Goal: Task Accomplishment & Management: Manage account settings

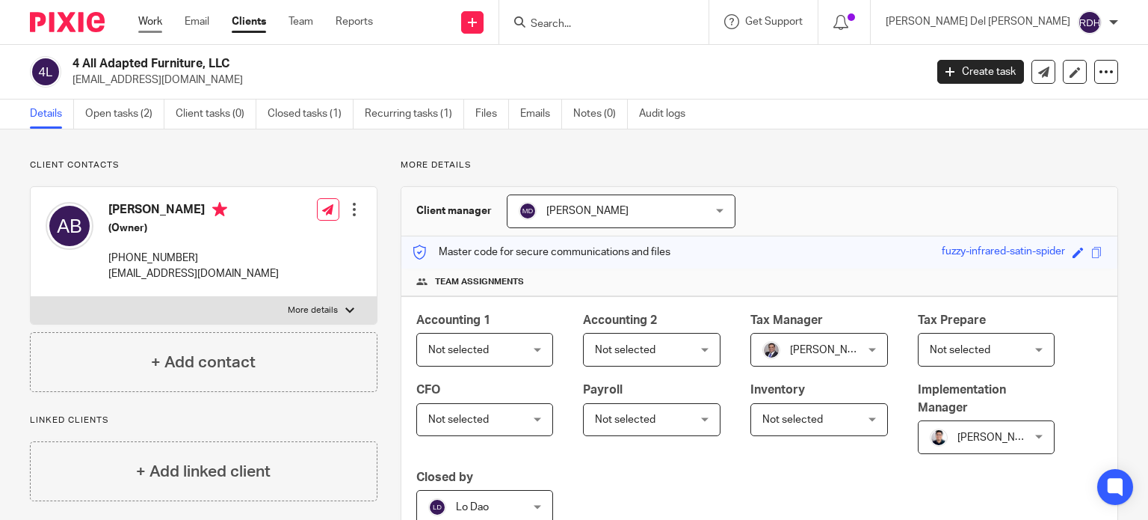
click at [150, 25] on link "Work" at bounding box center [150, 21] width 24 height 15
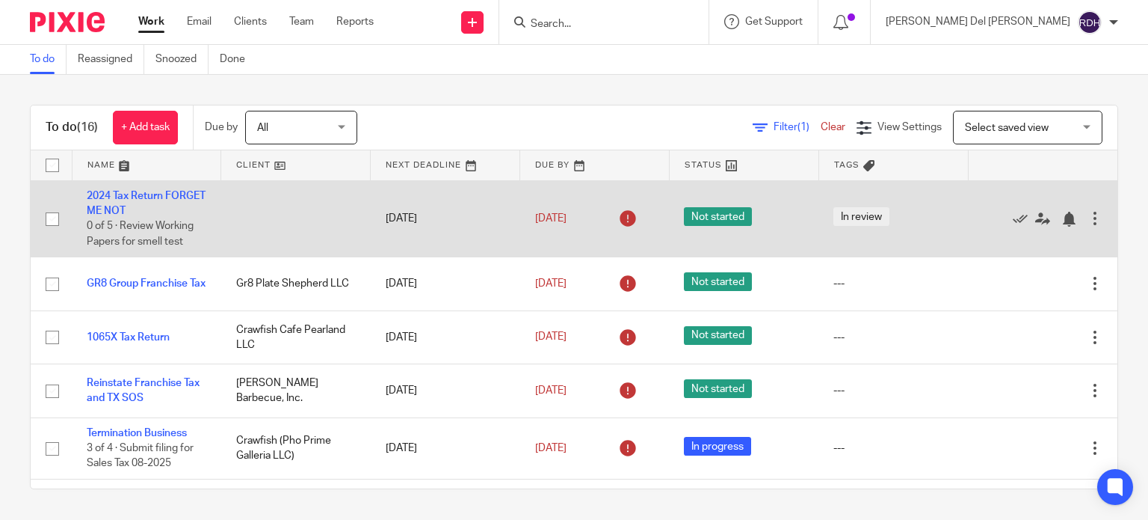
click at [140, 201] on td "2024 Tax Return FORGET ME NOT 0 of 5 · Review Working Papers for smell test" at bounding box center [147, 218] width 150 height 77
click at [144, 213] on link "2024 Tax Return FORGET ME NOT" at bounding box center [146, 203] width 119 height 25
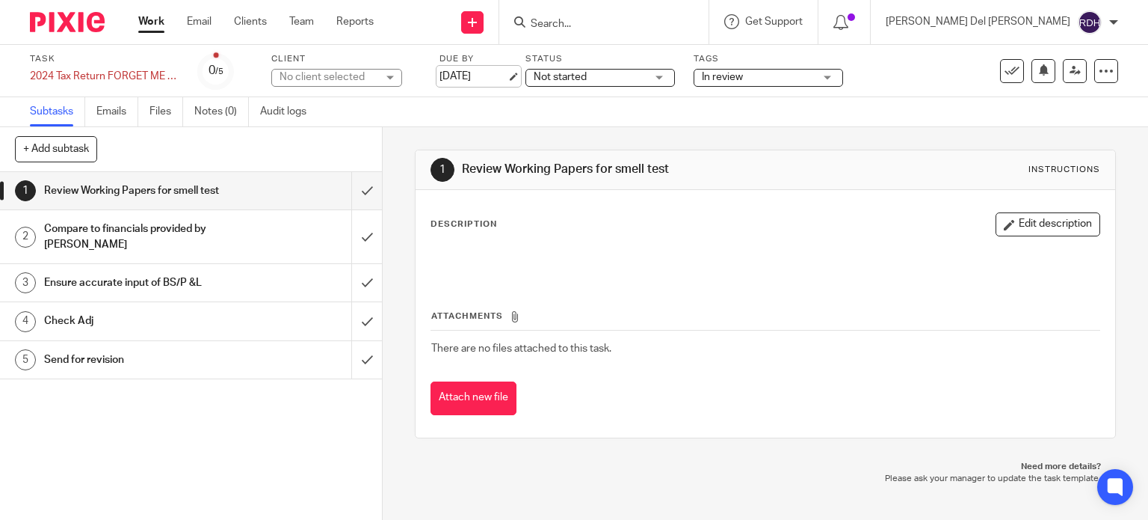
click at [472, 75] on link "Sep 15, 2025" at bounding box center [473, 77] width 67 height 16
click at [161, 23] on link "Work" at bounding box center [151, 21] width 26 height 15
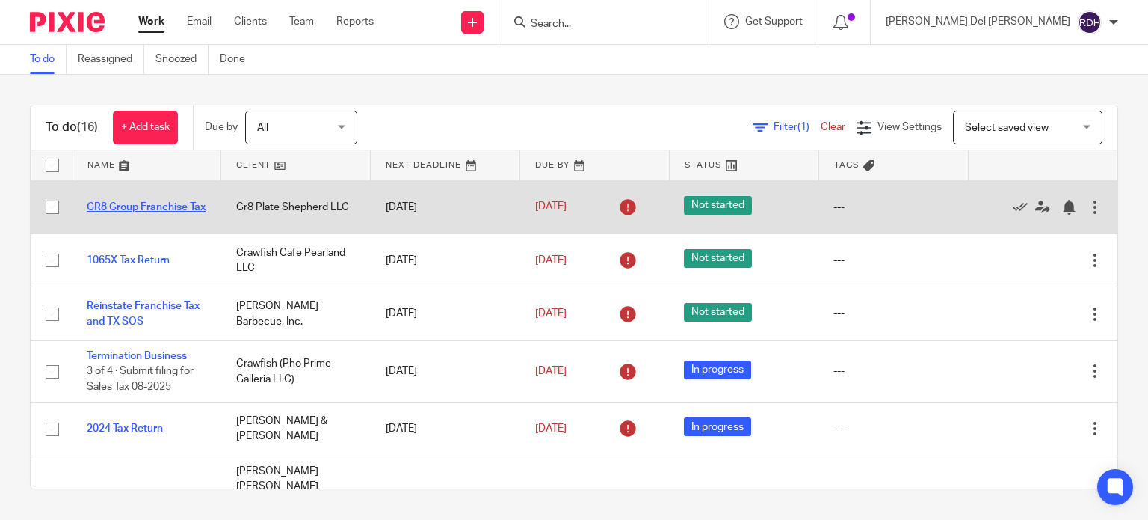
click at [147, 202] on link "GR8 Group Franchise Tax" at bounding box center [146, 207] width 119 height 10
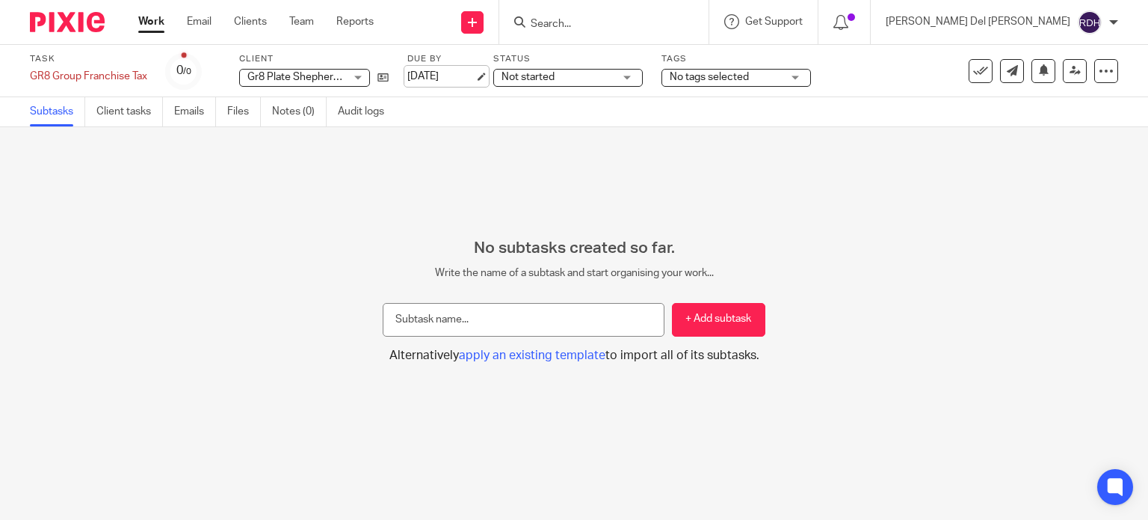
click at [461, 71] on link "[DATE]" at bounding box center [440, 77] width 67 height 16
click at [156, 21] on link "Work" at bounding box center [151, 21] width 26 height 15
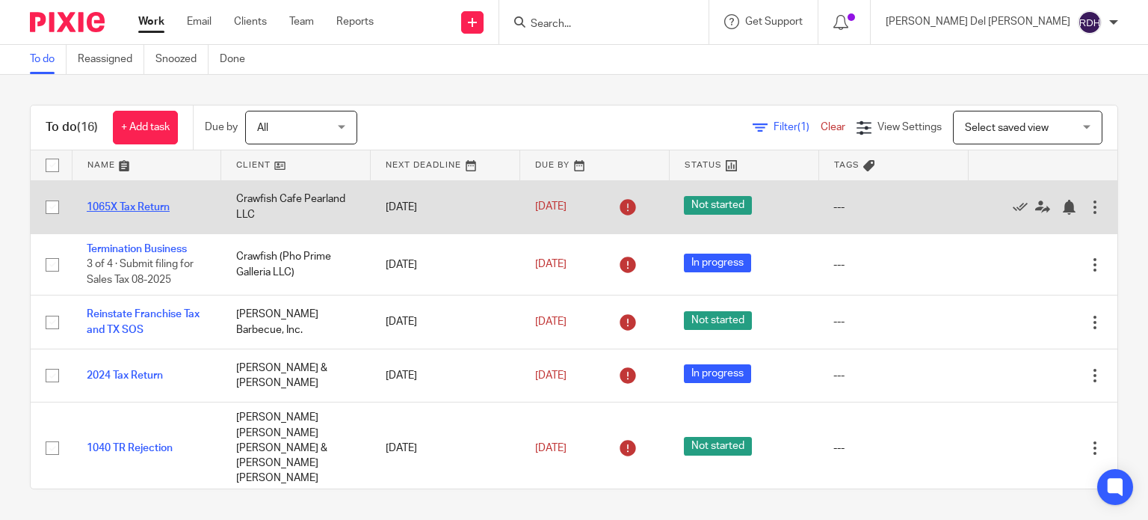
click at [155, 205] on link "1065X Tax Return" at bounding box center [128, 207] width 83 height 10
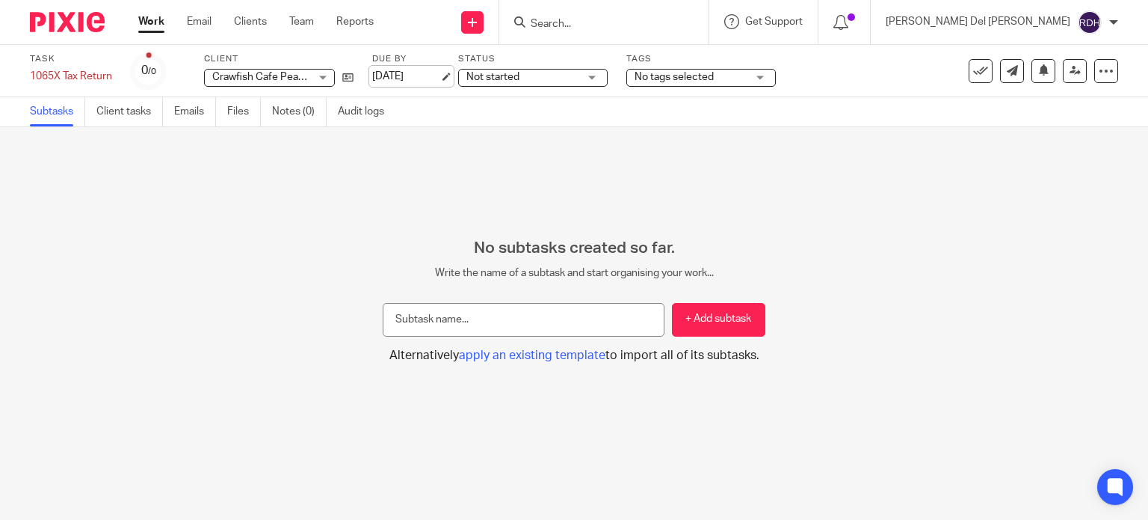
click at [420, 74] on link "Sep 16, 2025" at bounding box center [405, 77] width 67 height 16
click at [161, 20] on link "Work" at bounding box center [151, 21] width 26 height 15
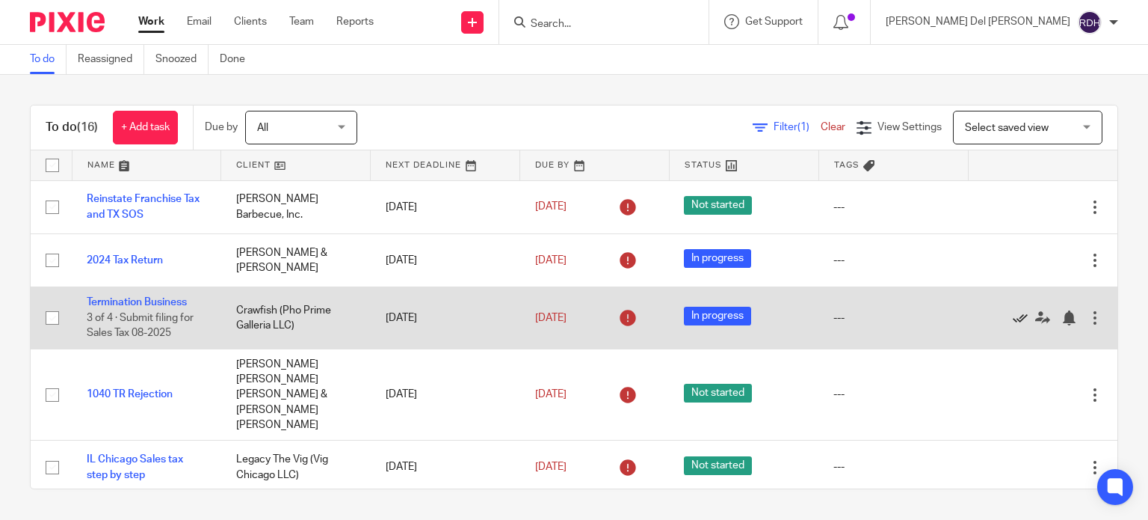
click at [1013, 315] on icon at bounding box center [1020, 317] width 15 height 15
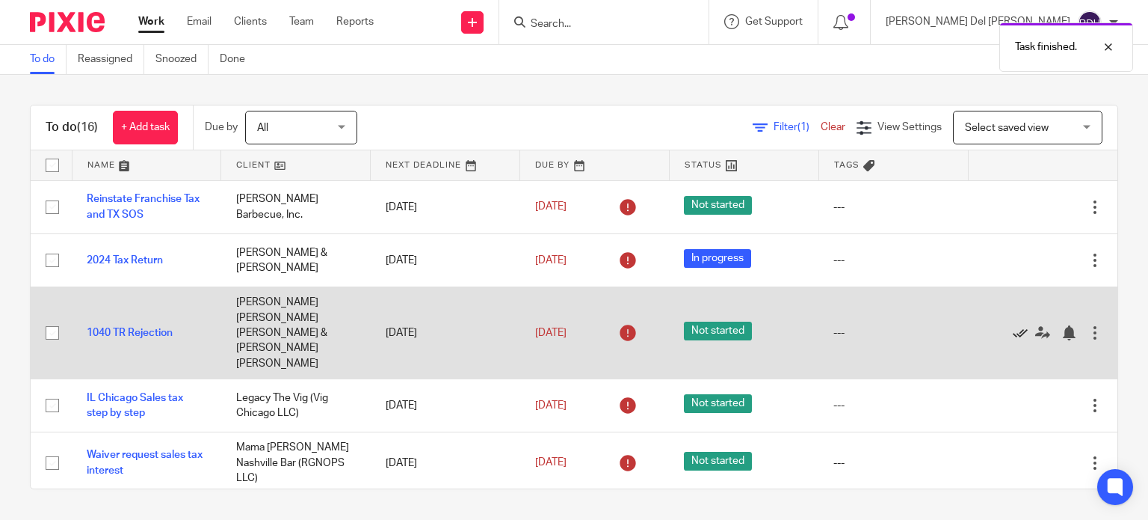
click at [1013, 325] on icon at bounding box center [1020, 332] width 15 height 15
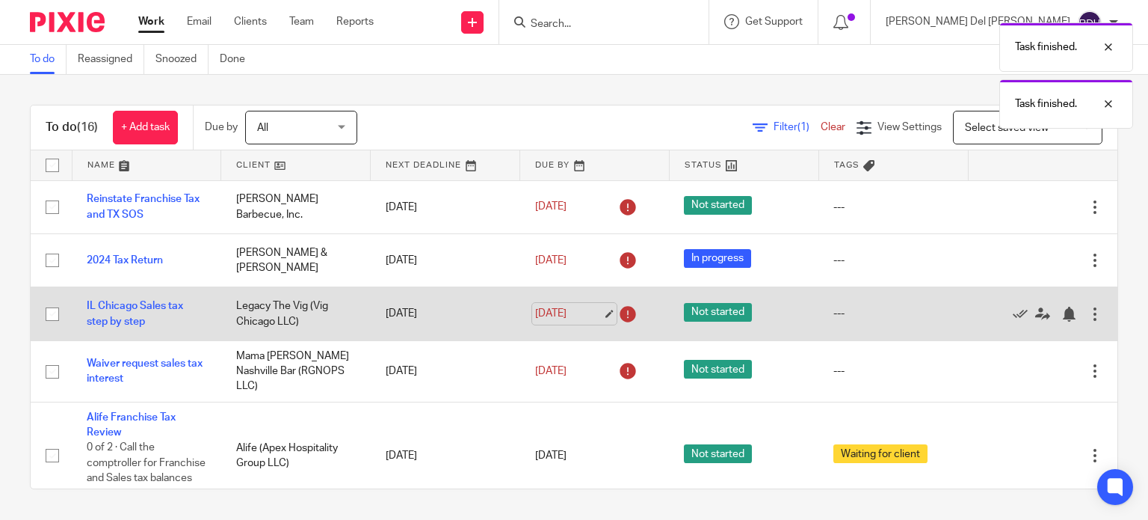
click at [589, 310] on link "Sep 18, 2025" at bounding box center [568, 314] width 67 height 16
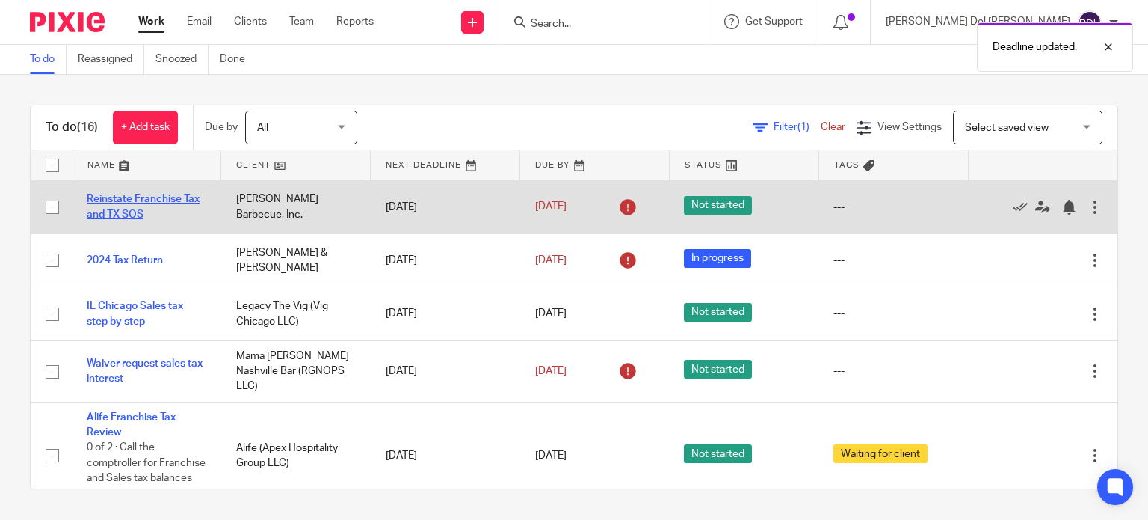
click at [99, 200] on link "Reinstate Franchise Tax and TX SOS" at bounding box center [143, 206] width 113 height 25
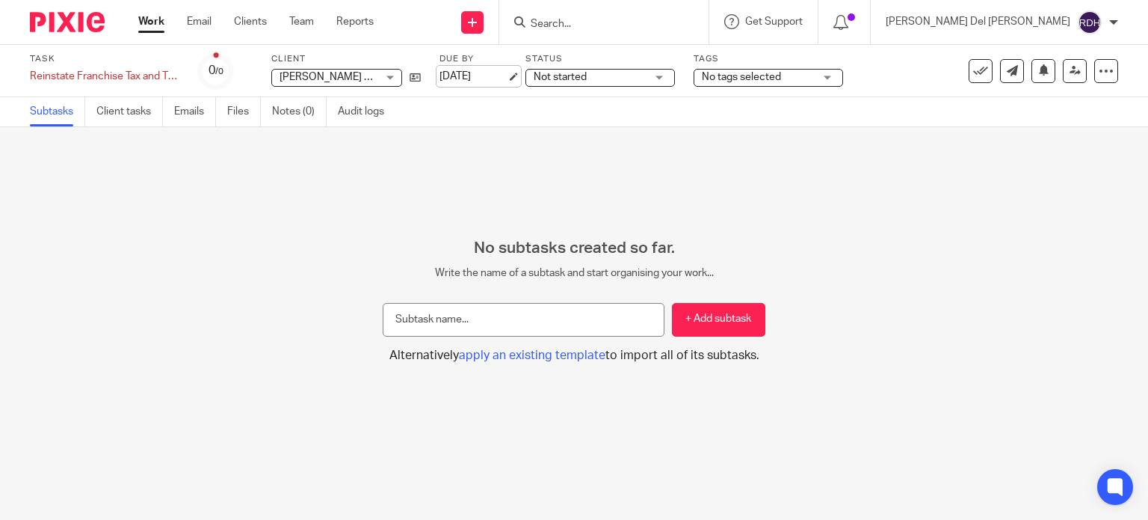
click at [485, 72] on link "[DATE]" at bounding box center [473, 77] width 67 height 16
click at [152, 24] on link "Work" at bounding box center [151, 21] width 26 height 15
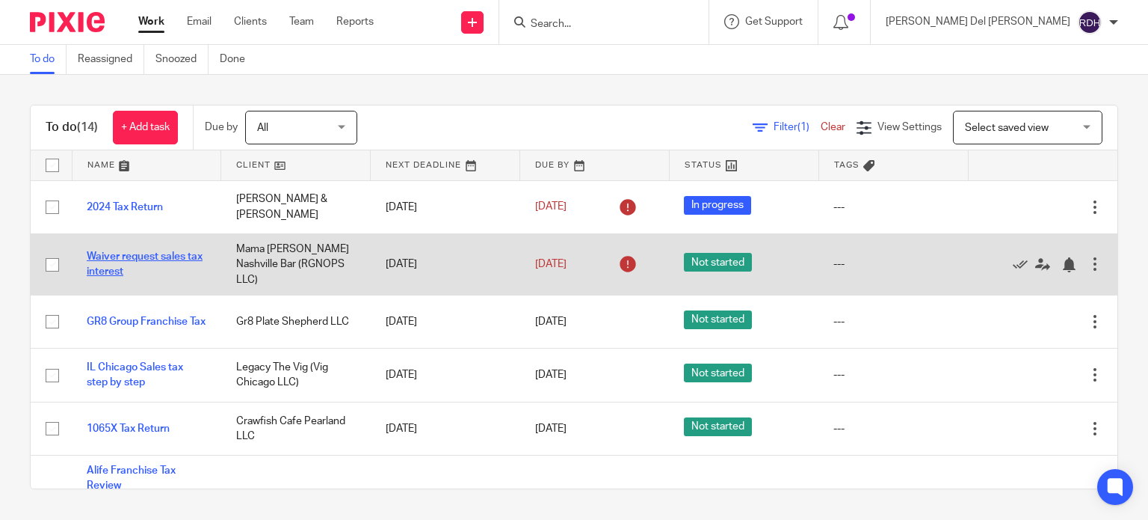
click at [93, 254] on link "Waiver request sales tax interest" at bounding box center [145, 263] width 116 height 25
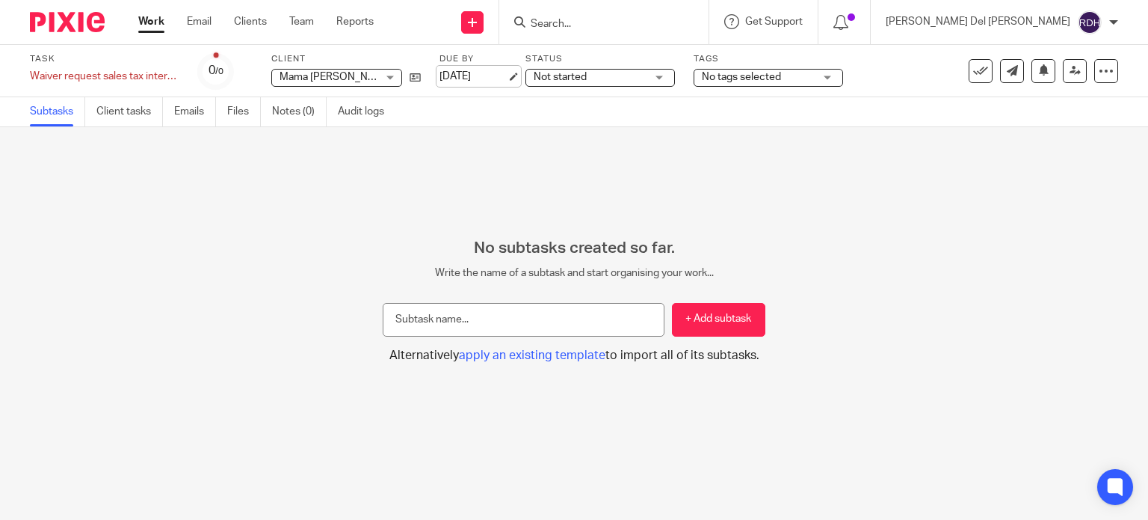
click at [475, 76] on link "Sep 18, 2025" at bounding box center [473, 77] width 67 height 16
click at [153, 26] on link "Work" at bounding box center [151, 21] width 26 height 15
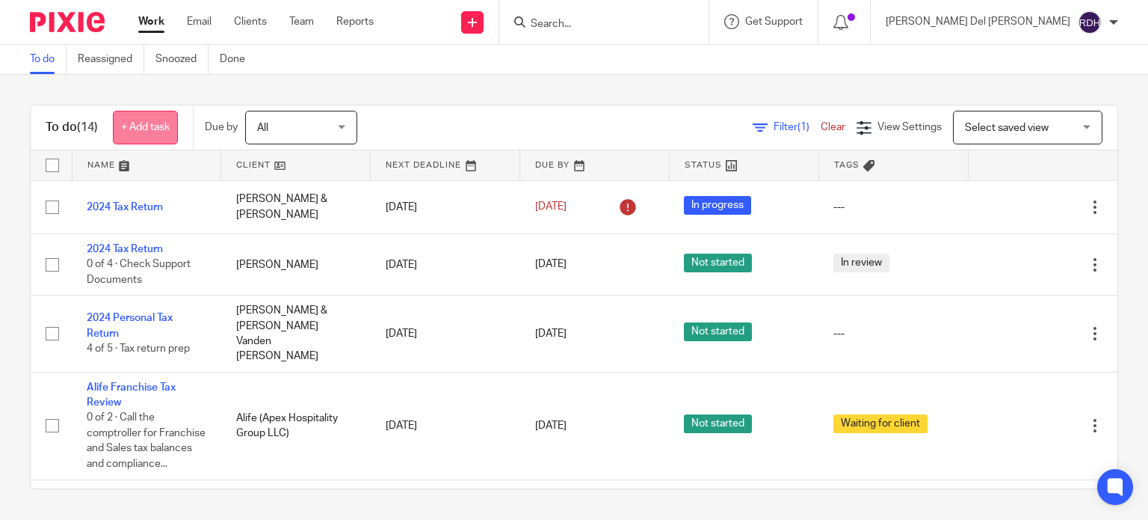
click at [155, 134] on link "+ Add task" at bounding box center [145, 128] width 65 height 34
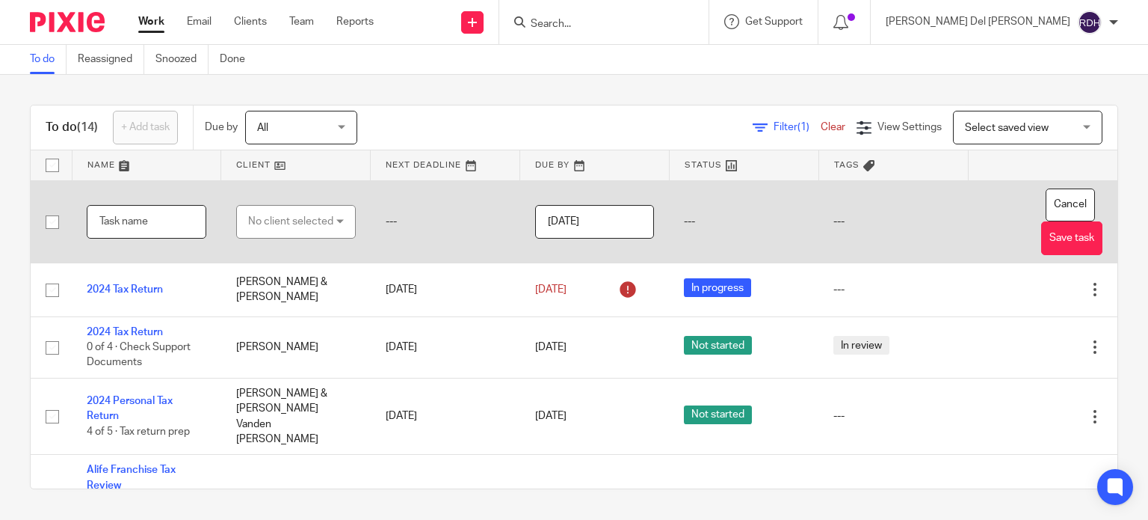
click at [165, 218] on input "text" at bounding box center [147, 222] width 120 height 34
click at [165, 218] on input "Sales Tax Payment and calculation" at bounding box center [147, 222] width 120 height 34
drag, startPoint x: 144, startPoint y: 224, endPoint x: 240, endPoint y: 227, distance: 96.5
click at [240, 227] on tr "Sales Tax Payment and calculation No client selected No client selected 4 All A…" at bounding box center [574, 221] width 1087 height 83
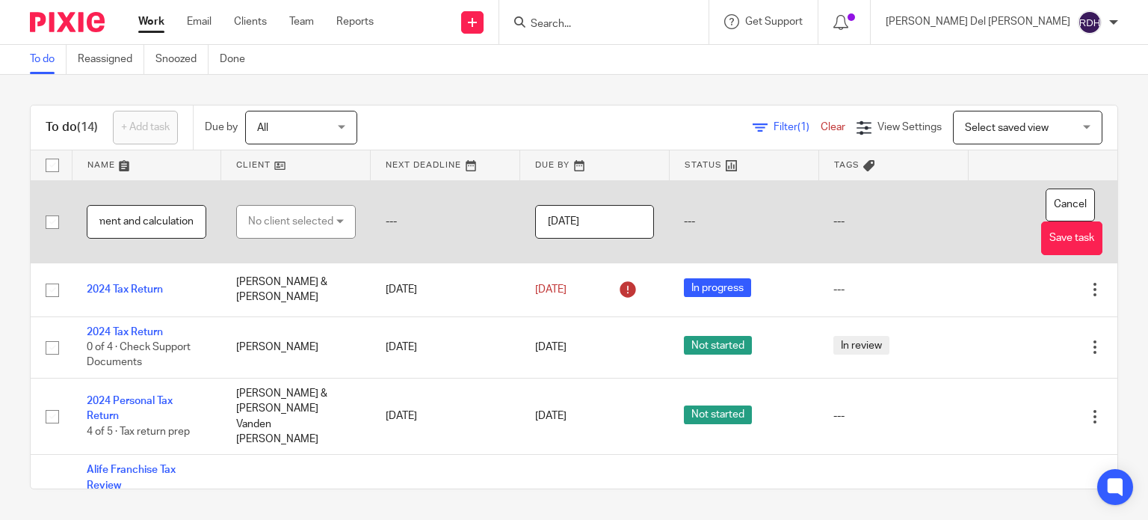
click at [176, 225] on input "Sales Tax Payment and calculation" at bounding box center [147, 222] width 120 height 34
click at [189, 224] on input "Sales Tax Payment and calculation" at bounding box center [147, 222] width 120 height 34
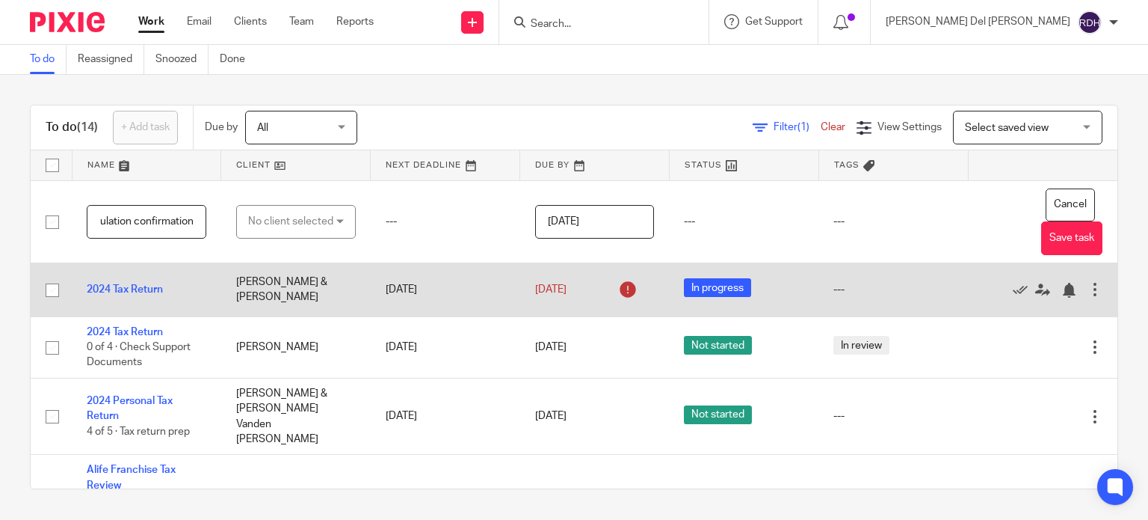
scroll to position [0, 134]
type input "Sales Tax Payment and calculation confirmation"
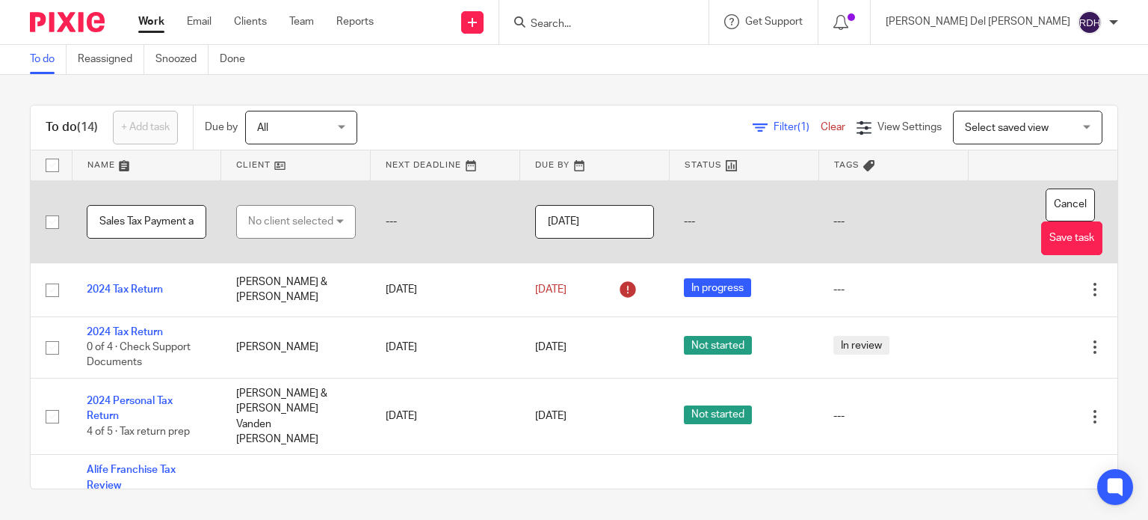
click at [275, 230] on div "No client selected" at bounding box center [290, 221] width 85 height 31
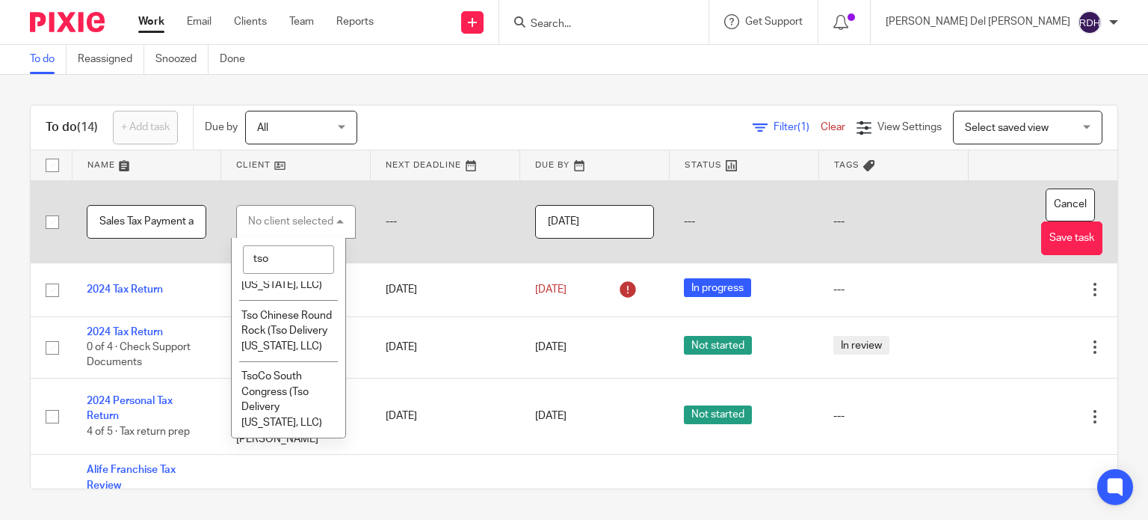
scroll to position [248, 0]
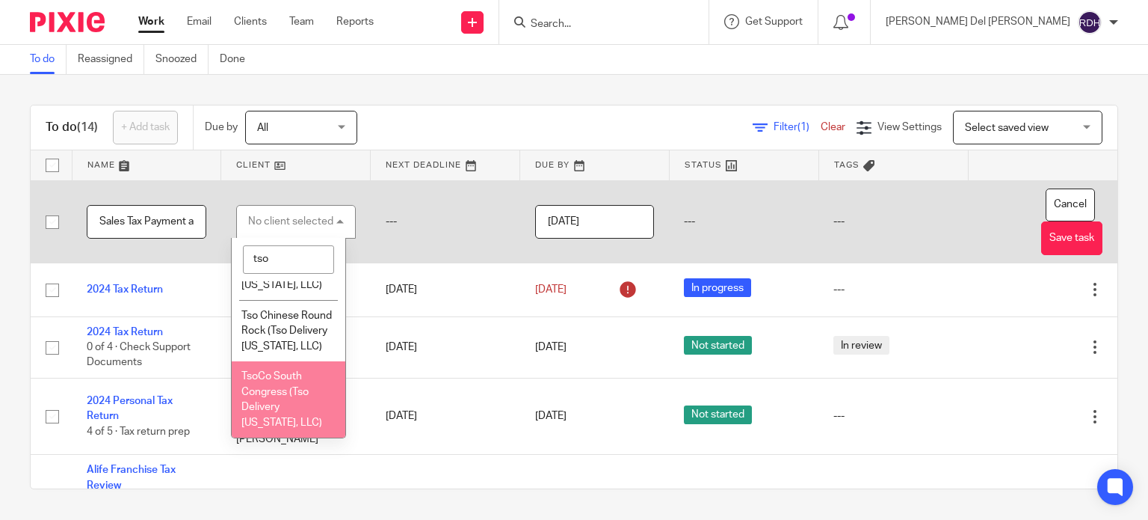
type input "tso"
click at [277, 387] on span "TsoCo South Congress (Tso Delivery [US_STATE], LLC)" at bounding box center [281, 399] width 81 height 57
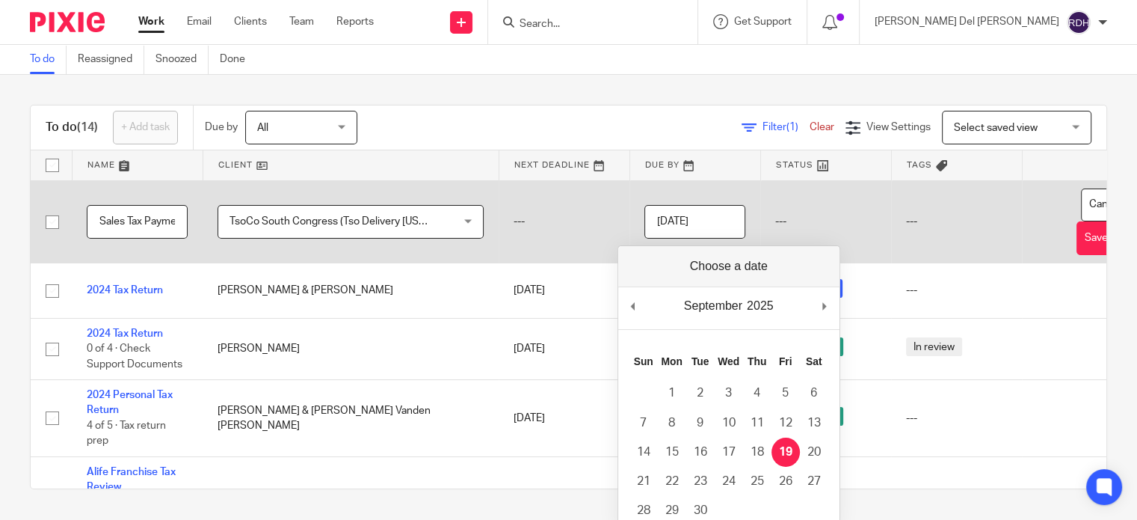
click at [694, 215] on input "[DATE]" at bounding box center [694, 222] width 101 height 34
click at [665, 222] on input "2025-09-22" at bounding box center [694, 222] width 101 height 34
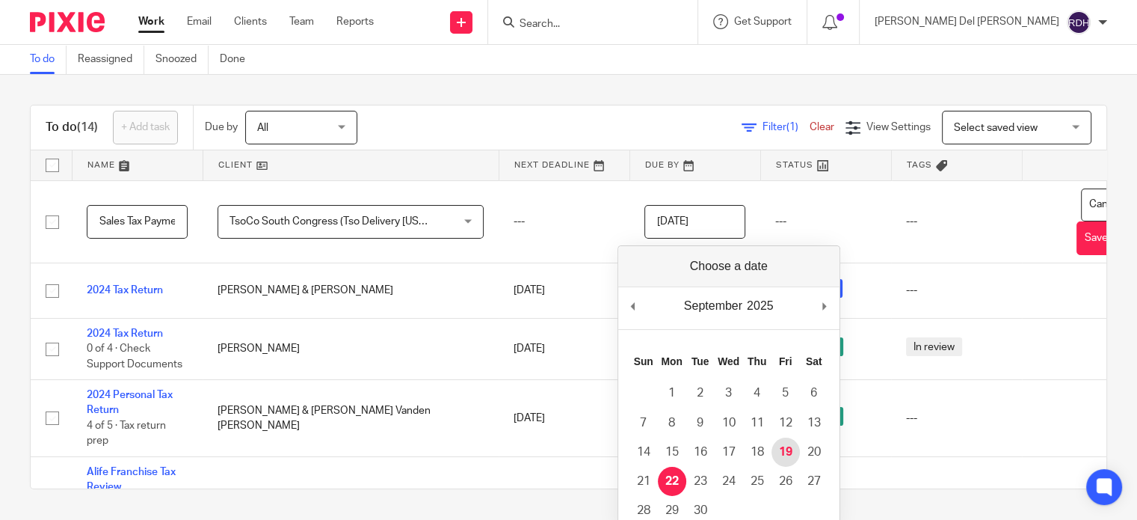
type input "[DATE]"
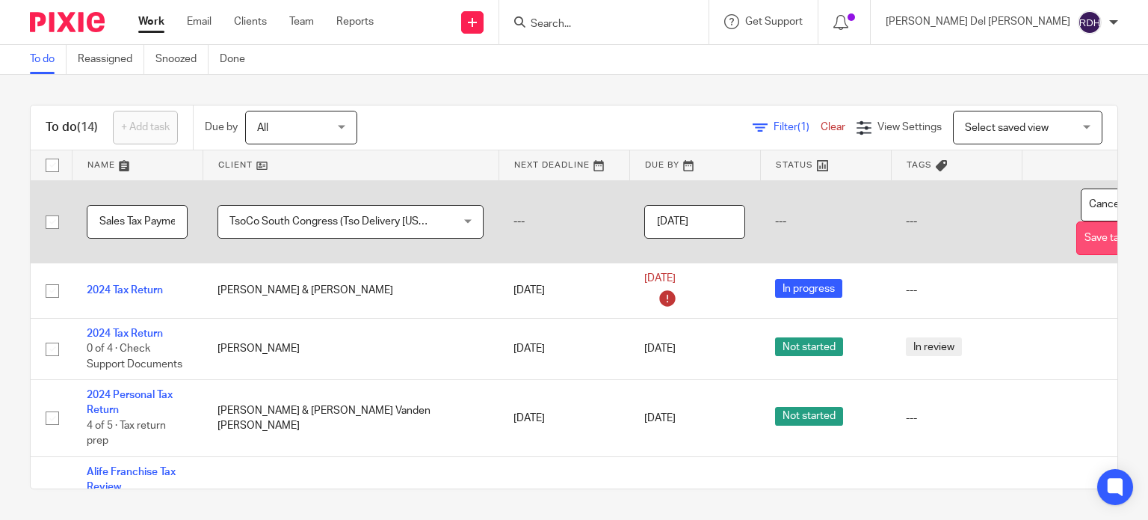
click at [1076, 244] on button "Save task" at bounding box center [1106, 238] width 61 height 34
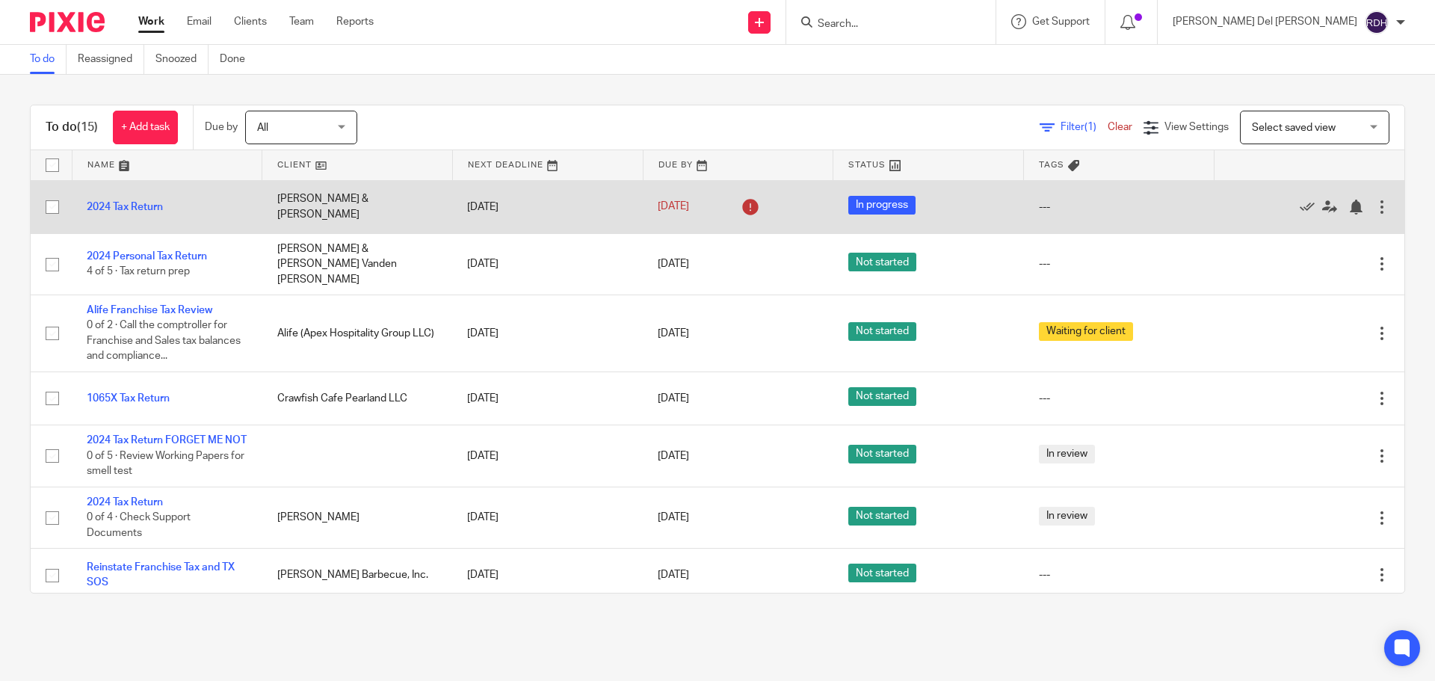
click at [740, 210] on icon at bounding box center [751, 207] width 24 height 24
click at [344, 206] on td "[PERSON_NAME] & [PERSON_NAME]" at bounding box center [357, 206] width 191 height 53
click at [126, 206] on link "2024 Tax Return" at bounding box center [125, 207] width 76 height 10
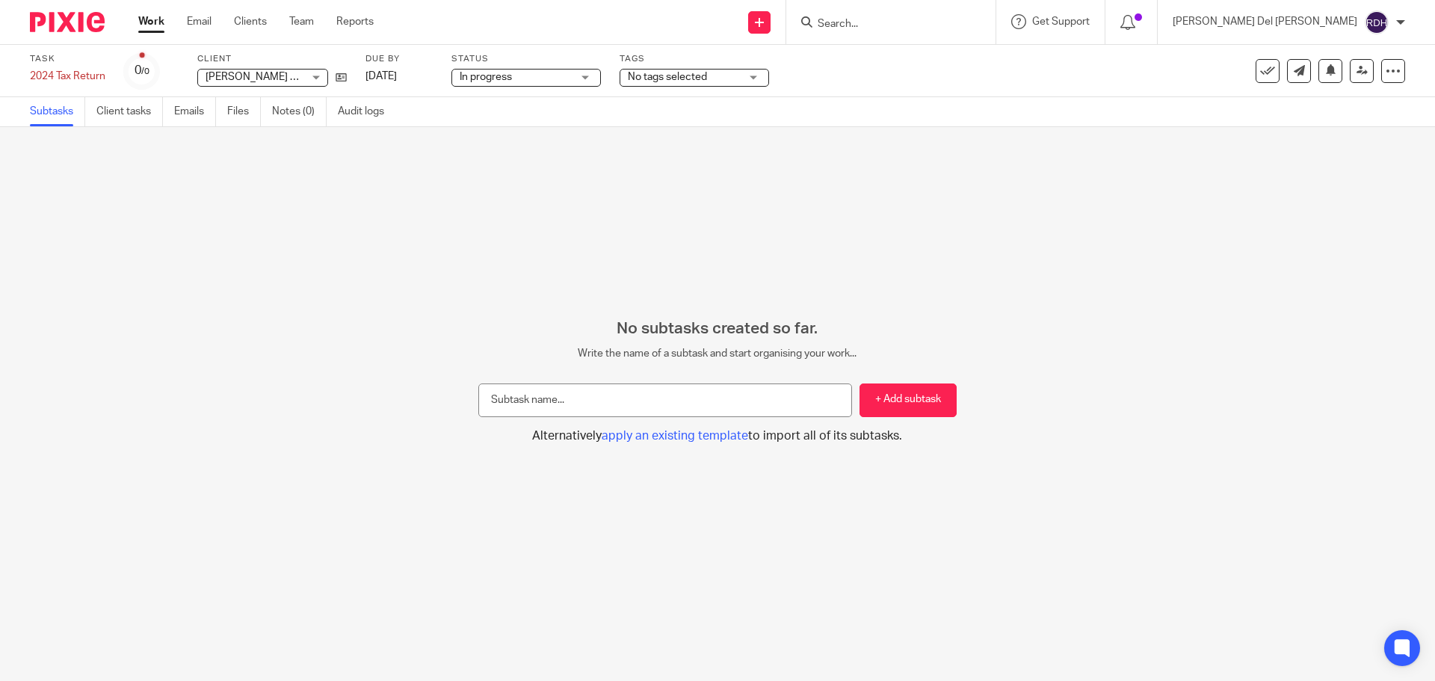
click at [436, 73] on div "Task 2024 Tax Return Save 2024 Tax Return 0 /0 Client Demeris, John G. & Jennif…" at bounding box center [603, 71] width 1146 height 36
click at [423, 70] on link "[DATE]" at bounding box center [399, 77] width 67 height 16
click at [161, 22] on link "Work" at bounding box center [151, 21] width 26 height 15
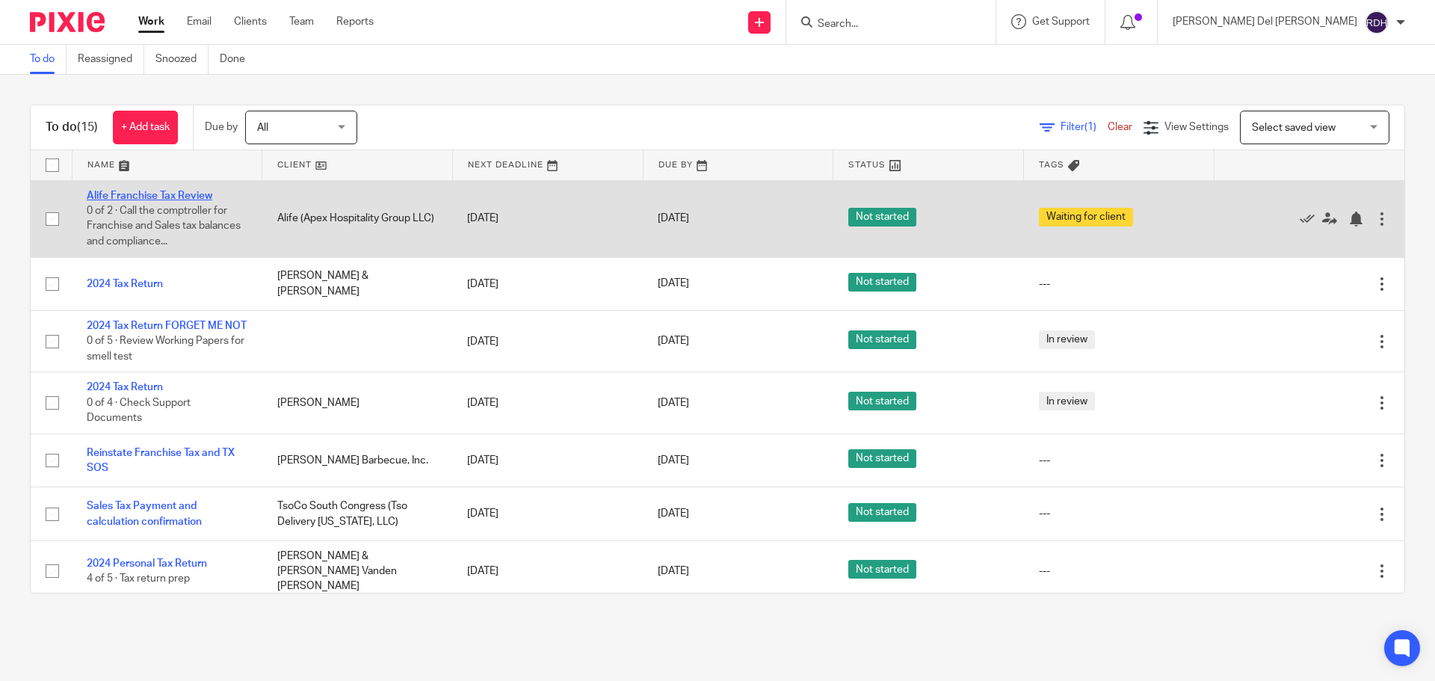
click at [203, 196] on link "Alife Franchise Tax Review" at bounding box center [150, 196] width 126 height 10
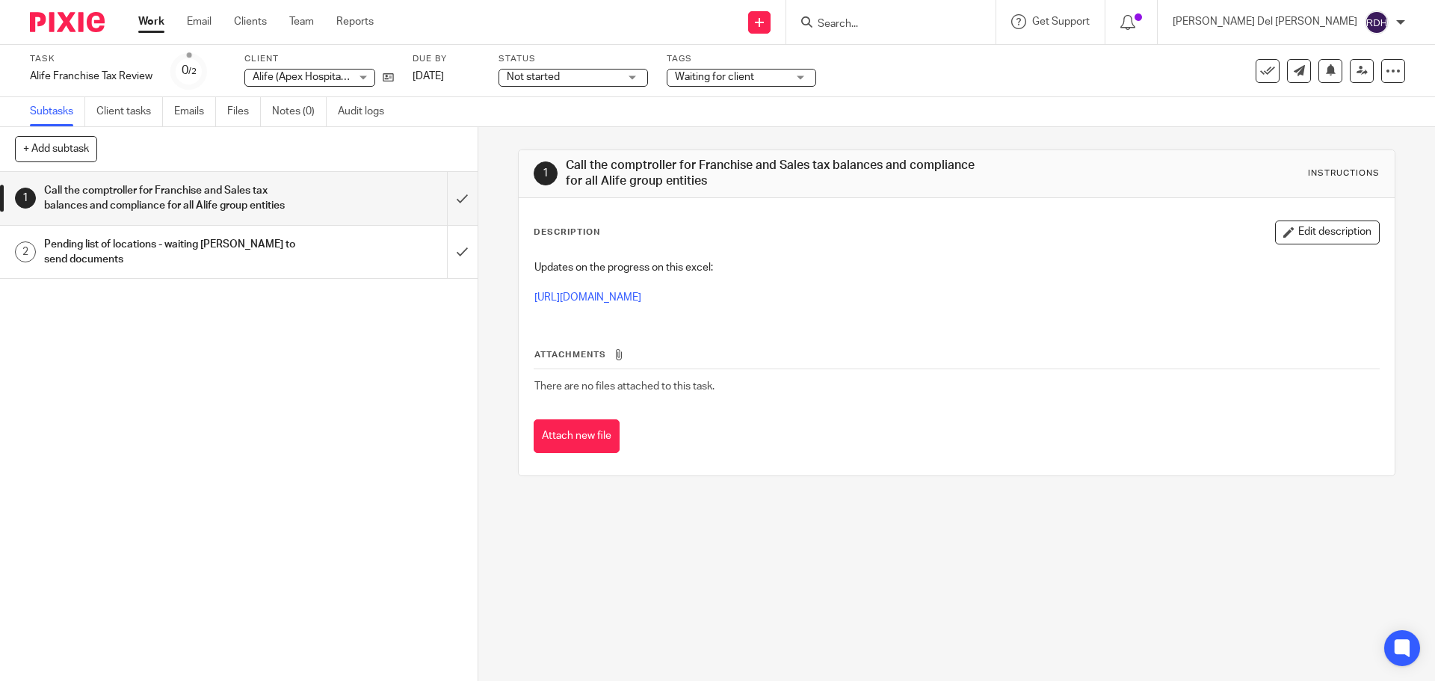
click at [545, 79] on span "Not started" at bounding box center [533, 77] width 53 height 10
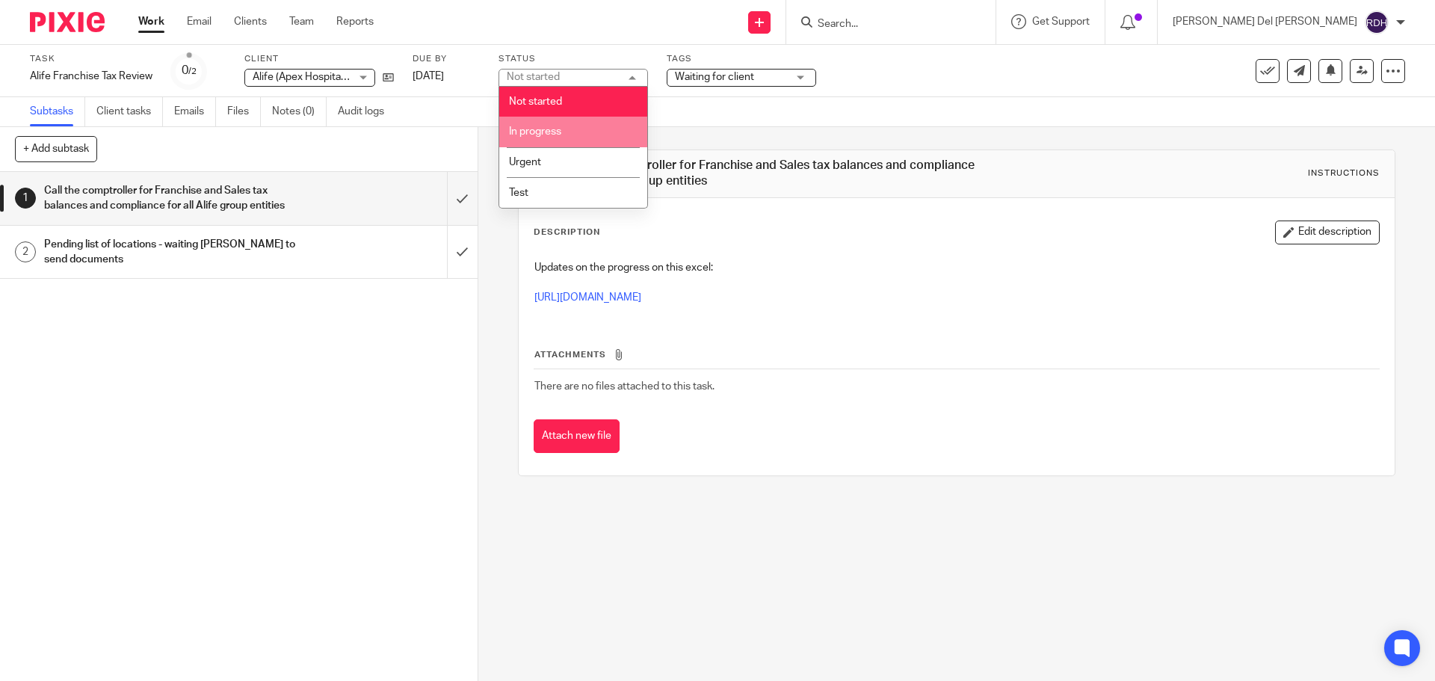
click at [546, 131] on span "In progress" at bounding box center [535, 131] width 52 height 10
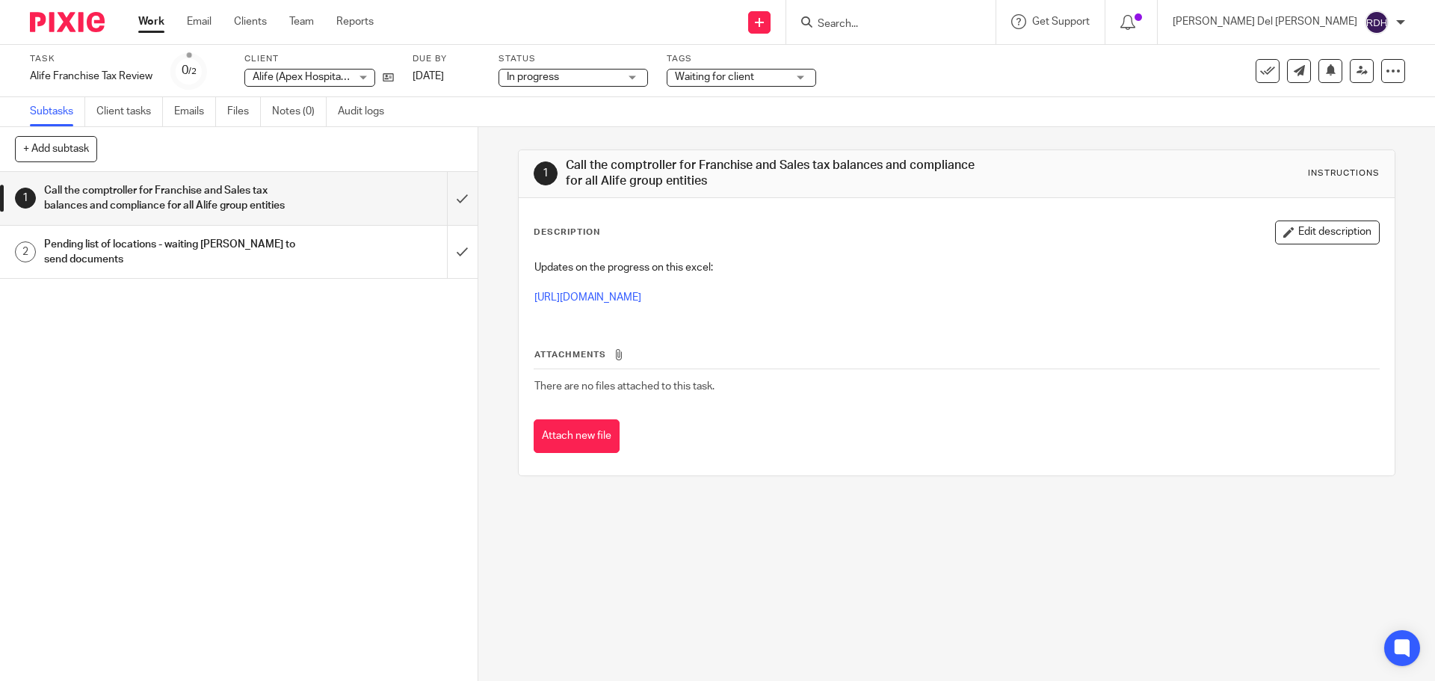
click at [144, 20] on link "Work" at bounding box center [151, 21] width 26 height 15
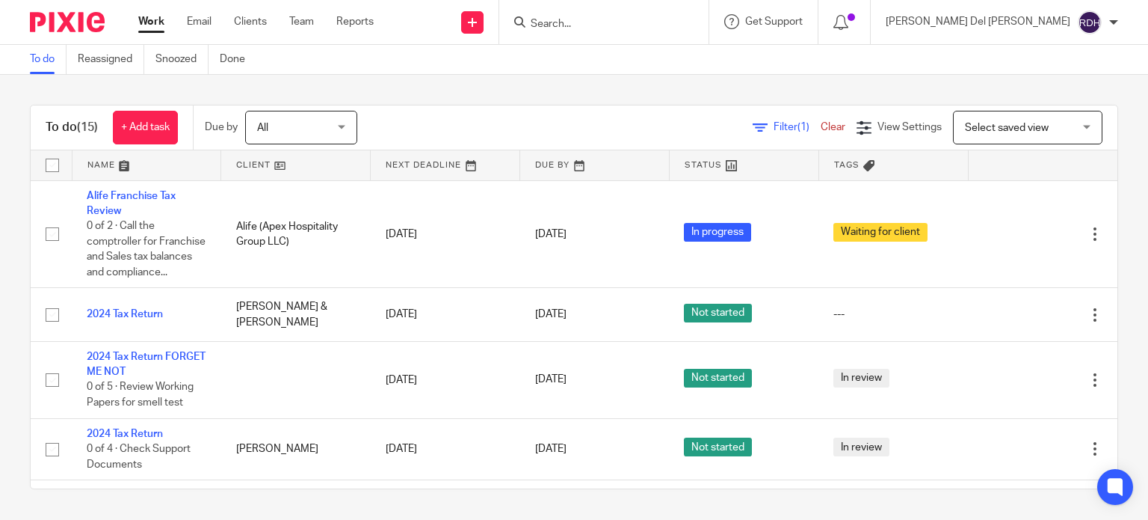
click at [15, 281] on div "To do (15) + Add task Due by All All [DATE] [DATE] This week Next week This mon…" at bounding box center [574, 297] width 1148 height 444
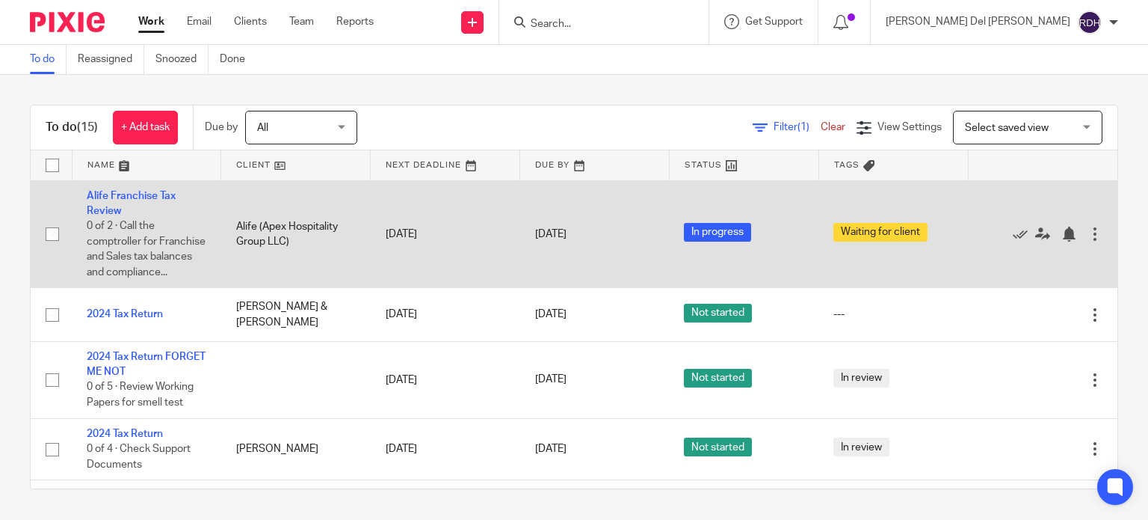
scroll to position [75, 0]
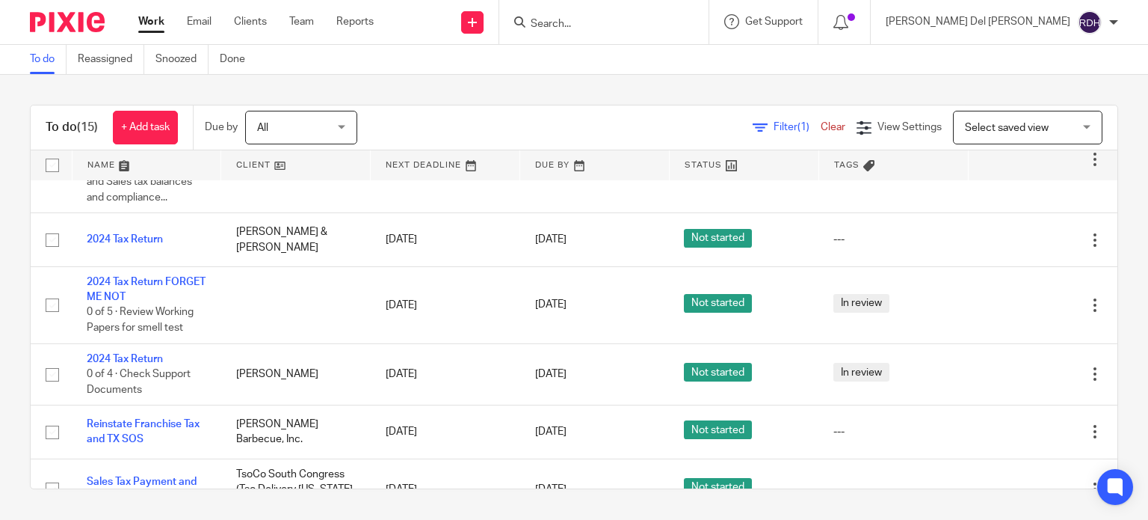
click at [13, 256] on div "To do (15) + Add task Due by All All [DATE] [DATE] This week Next week This mon…" at bounding box center [574, 297] width 1148 height 444
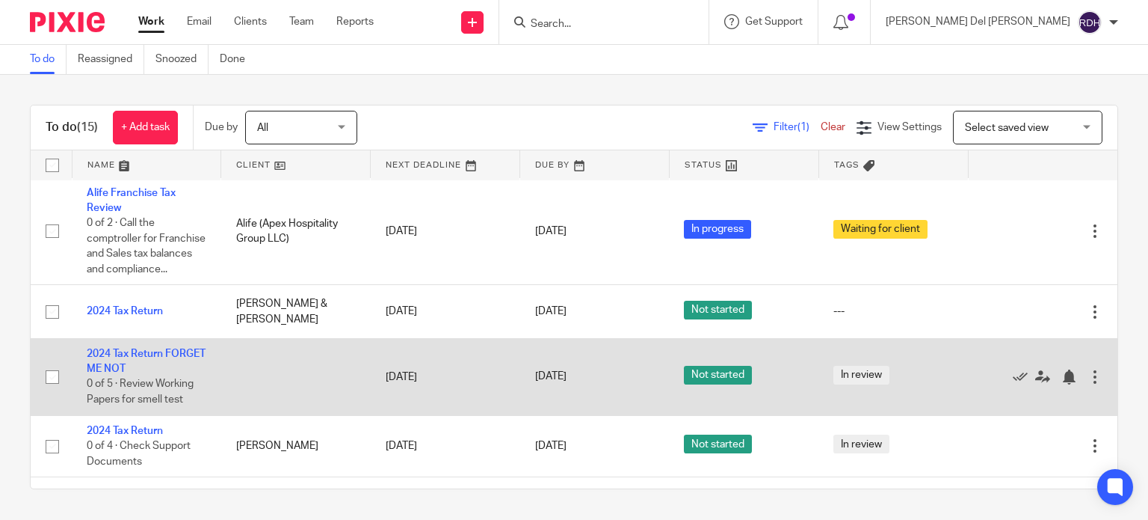
scroll to position [0, 0]
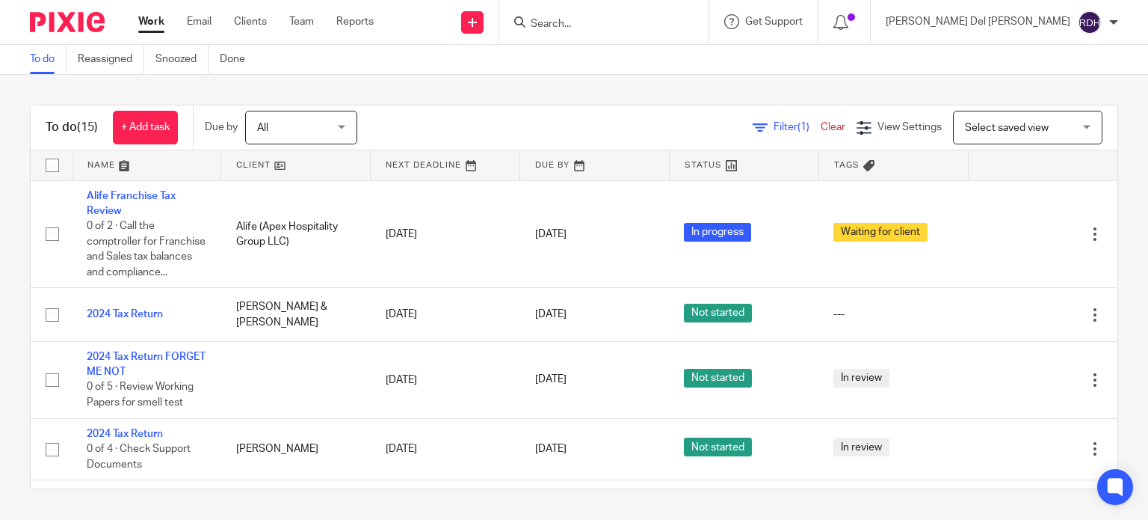
click at [17, 228] on div "To do (15) + Add task Due by All All [DATE] [DATE] This week Next week This mon…" at bounding box center [574, 297] width 1148 height 444
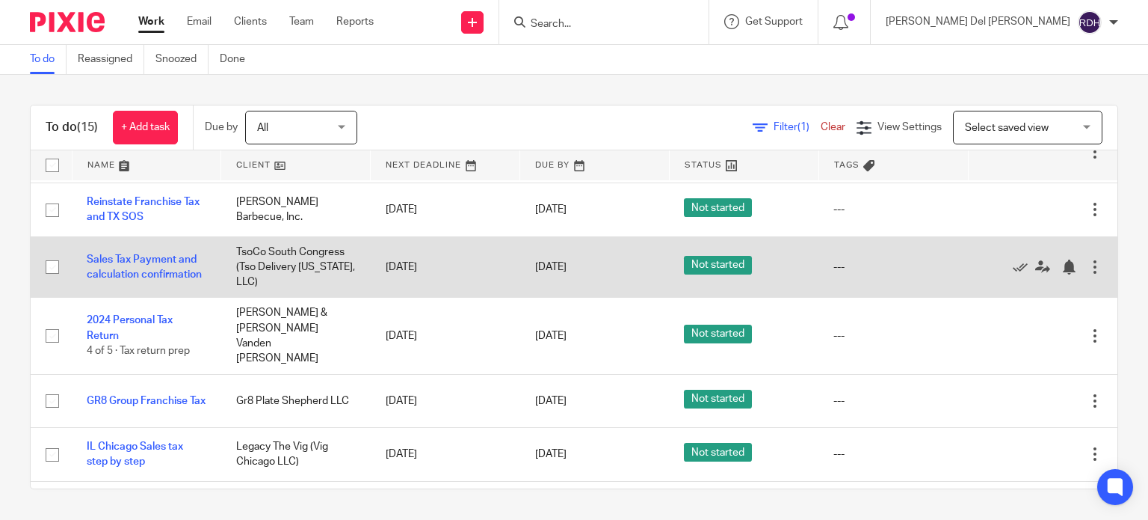
scroll to position [299, 0]
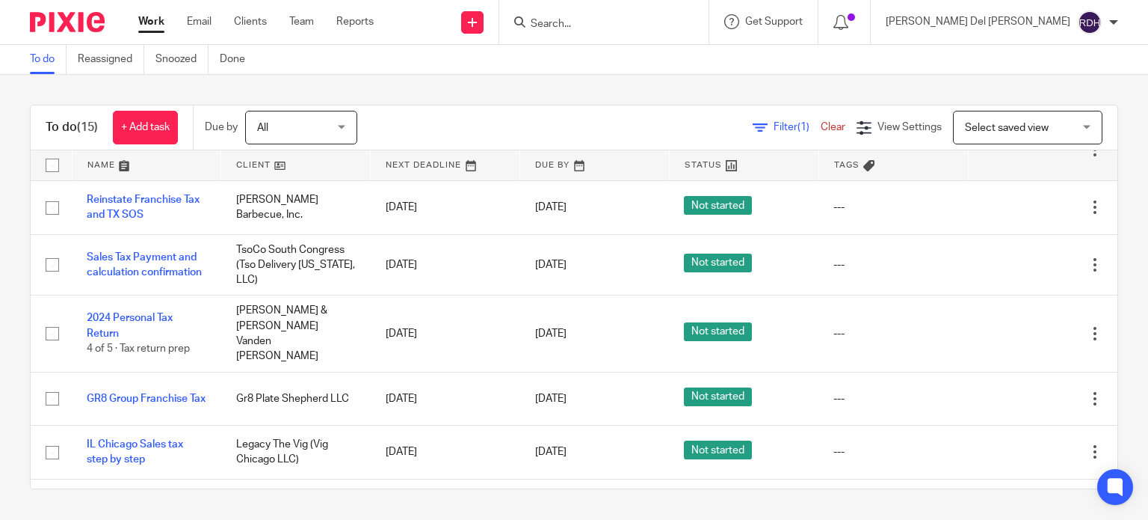
drag, startPoint x: 29, startPoint y: 91, endPoint x: 54, endPoint y: 110, distance: 30.9
click at [29, 91] on div "To do (15) + Add task Due by All All [DATE] [DATE] This week Next week This mon…" at bounding box center [574, 297] width 1148 height 444
click at [9, 215] on div "To do (15) + Add task Due by All All [DATE] [DATE] This week Next week This mon…" at bounding box center [574, 297] width 1148 height 444
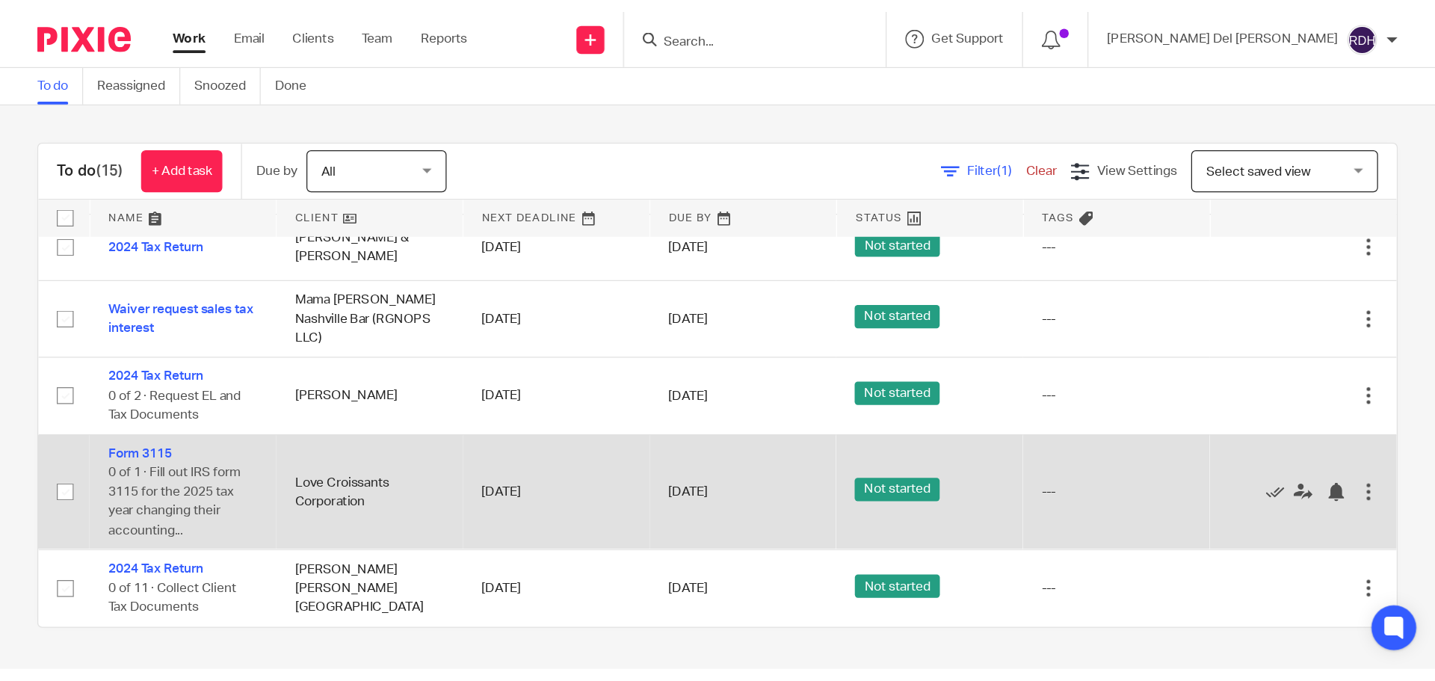
scroll to position [484, 0]
